Goal: Information Seeking & Learning: Learn about a topic

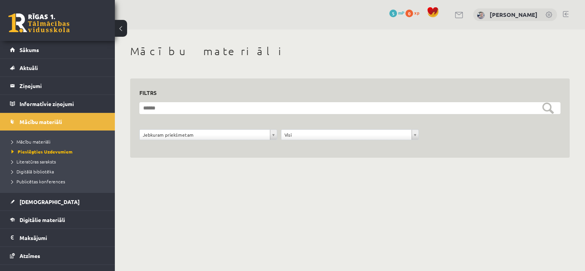
click at [56, 49] on link "Sākums" at bounding box center [57, 50] width 95 height 18
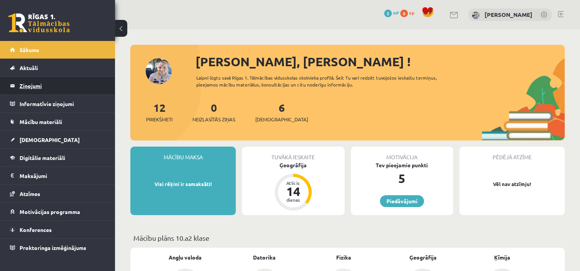
click at [22, 87] on legend "Ziņojumi 0" at bounding box center [63, 86] width 86 height 18
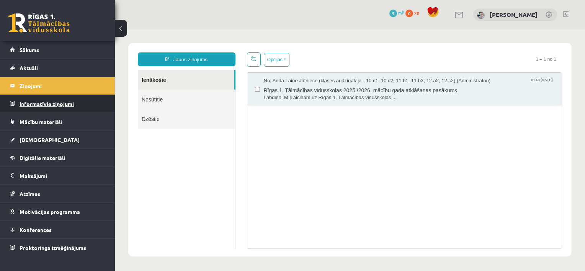
click at [26, 100] on legend "Informatīvie ziņojumi 0" at bounding box center [63, 104] width 86 height 18
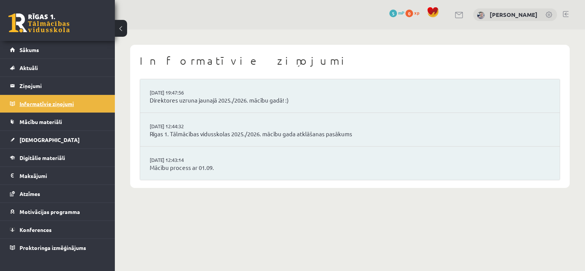
click at [26, 100] on legend "Informatīvie ziņojumi 0" at bounding box center [63, 104] width 86 height 18
click at [164, 164] on link "Mācību process ar 01.09." at bounding box center [350, 168] width 401 height 9
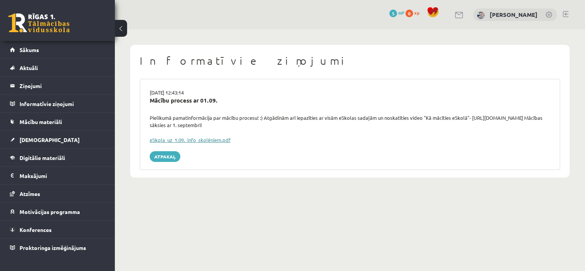
click at [167, 139] on link "eSkola_uz_1.09._info_skolēniem.pdf" at bounding box center [190, 140] width 81 height 7
click at [38, 119] on span "Mācību materiāli" at bounding box center [41, 121] width 43 height 7
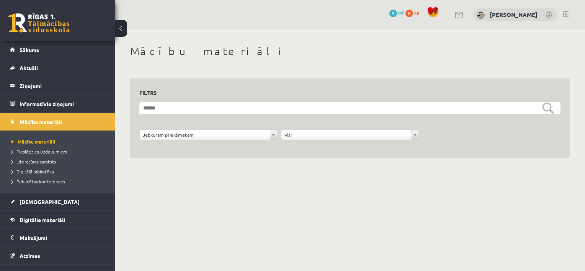
click at [28, 150] on span "Pieslēgties Uzdevumiem" at bounding box center [39, 152] width 56 height 6
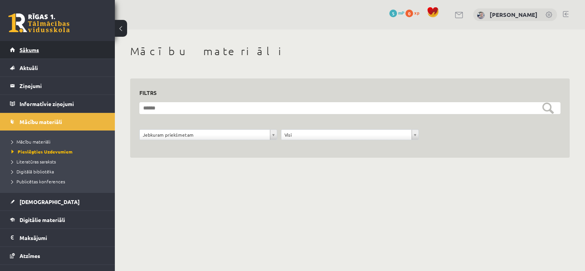
click at [62, 54] on link "Sākums" at bounding box center [57, 50] width 95 height 18
